Goal: Book appointment/travel/reservation

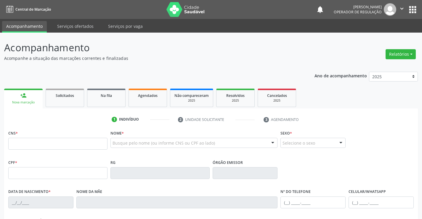
drag, startPoint x: 36, startPoint y: 145, endPoint x: 166, endPoint y: 144, distance: 130.4
click at [36, 145] on input "text" at bounding box center [57, 144] width 99 height 12
type input "700 5081 2809 9051"
type input "1169257879"
type input "2[DATE]"
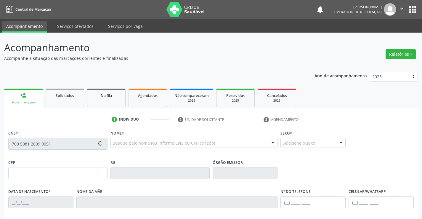
type input "[PHONE_NUMBER]"
type input "S/N"
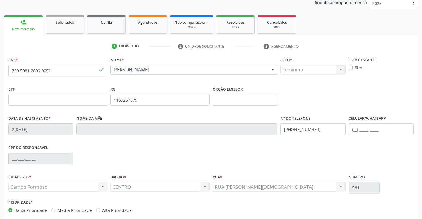
scroll to position [102, 0]
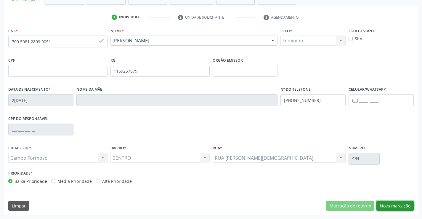
click at [389, 206] on button "Nova marcação" at bounding box center [395, 206] width 37 height 10
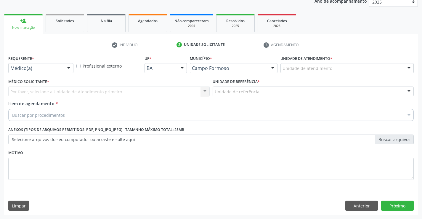
scroll to position [75, 0]
drag, startPoint x: 39, startPoint y: 67, endPoint x: 41, endPoint y: 84, distance: 17.5
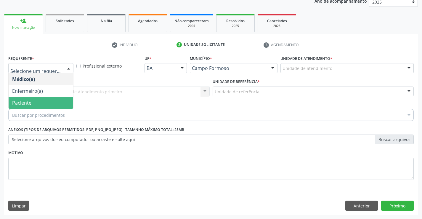
click at [31, 103] on span "Paciente" at bounding box center [41, 103] width 65 height 12
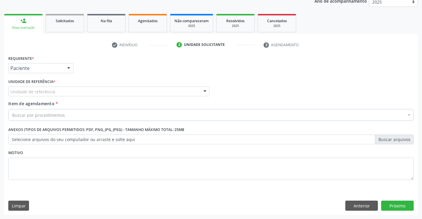
click at [96, 96] on div "Unidade de referência" at bounding box center [109, 92] width 202 height 10
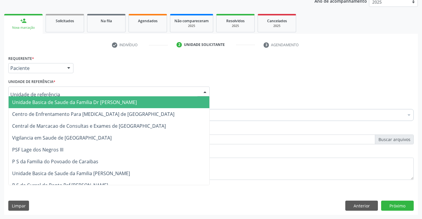
click at [90, 103] on span "Unidade Basica de Saude da Familia Dr [PERSON_NAME]" at bounding box center [74, 102] width 125 height 7
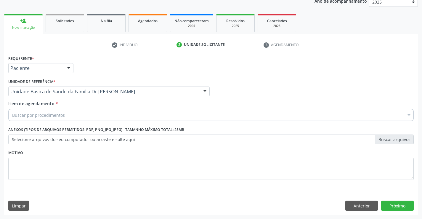
drag, startPoint x: 74, startPoint y: 116, endPoint x: 77, endPoint y: 116, distance: 3.0
click at [74, 116] on div "Buscar por procedimentos" at bounding box center [211, 115] width 406 height 12
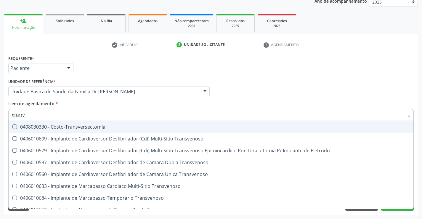
type input "transva"
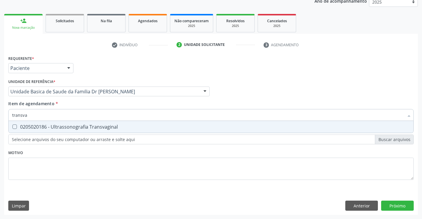
drag, startPoint x: 95, startPoint y: 128, endPoint x: 113, endPoint y: 133, distance: 18.2
click at [97, 128] on div "0205020186 - Ultrassonografia Transvaginal" at bounding box center [211, 126] width 398 height 5
checkbox Transvaginal "true"
click at [126, 160] on div "Requerente * Paciente Médico(a) Enfermeiro(a) Paciente Nenhum resultado encontr…" at bounding box center [211, 121] width 406 height 134
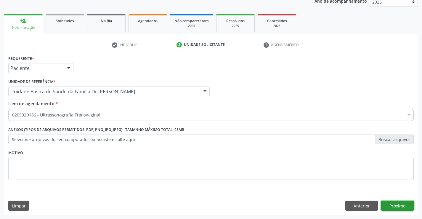
click at [408, 205] on button "Próximo" at bounding box center [398, 206] width 33 height 10
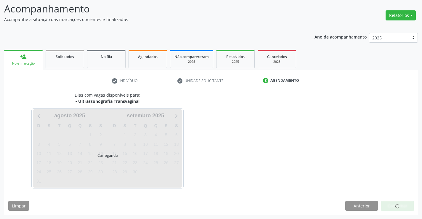
scroll to position [39, 0]
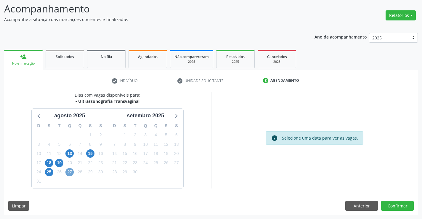
drag, startPoint x: 69, startPoint y: 169, endPoint x: 161, endPoint y: 167, distance: 91.9
click at [71, 169] on span "27" at bounding box center [70, 172] width 8 height 8
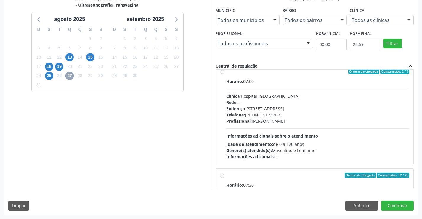
scroll to position [0, 0]
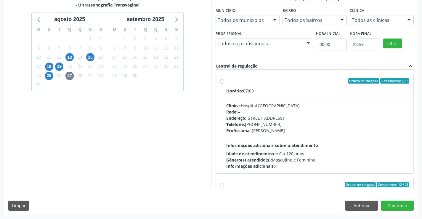
click at [233, 86] on label "Ordem de chegada Consumidos: 2 / 3 Horário: 07:00 Clínica: Hospital [GEOGRAPHIC…" at bounding box center [317, 123] width 183 height 91
click at [224, 84] on input "Ordem de chegada Consumidos: 2 / 3 Horário: 07:00 Clínica: Hospital [GEOGRAPHIC…" at bounding box center [222, 80] width 4 height 5
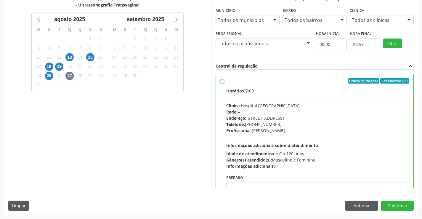
radio input "true"
click at [393, 206] on button "Confirmar" at bounding box center [398, 206] width 33 height 10
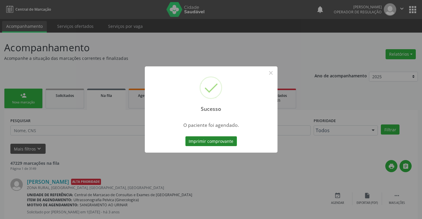
click at [205, 144] on button "Imprimir comprovante" at bounding box center [212, 141] width 52 height 10
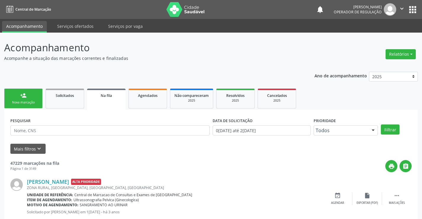
click at [402, 6] on icon "" at bounding box center [402, 8] width 7 height 7
click at [377, 37] on link "Sair" at bounding box center [387, 36] width 41 height 8
